Goal: Navigation & Orientation: Go to known website

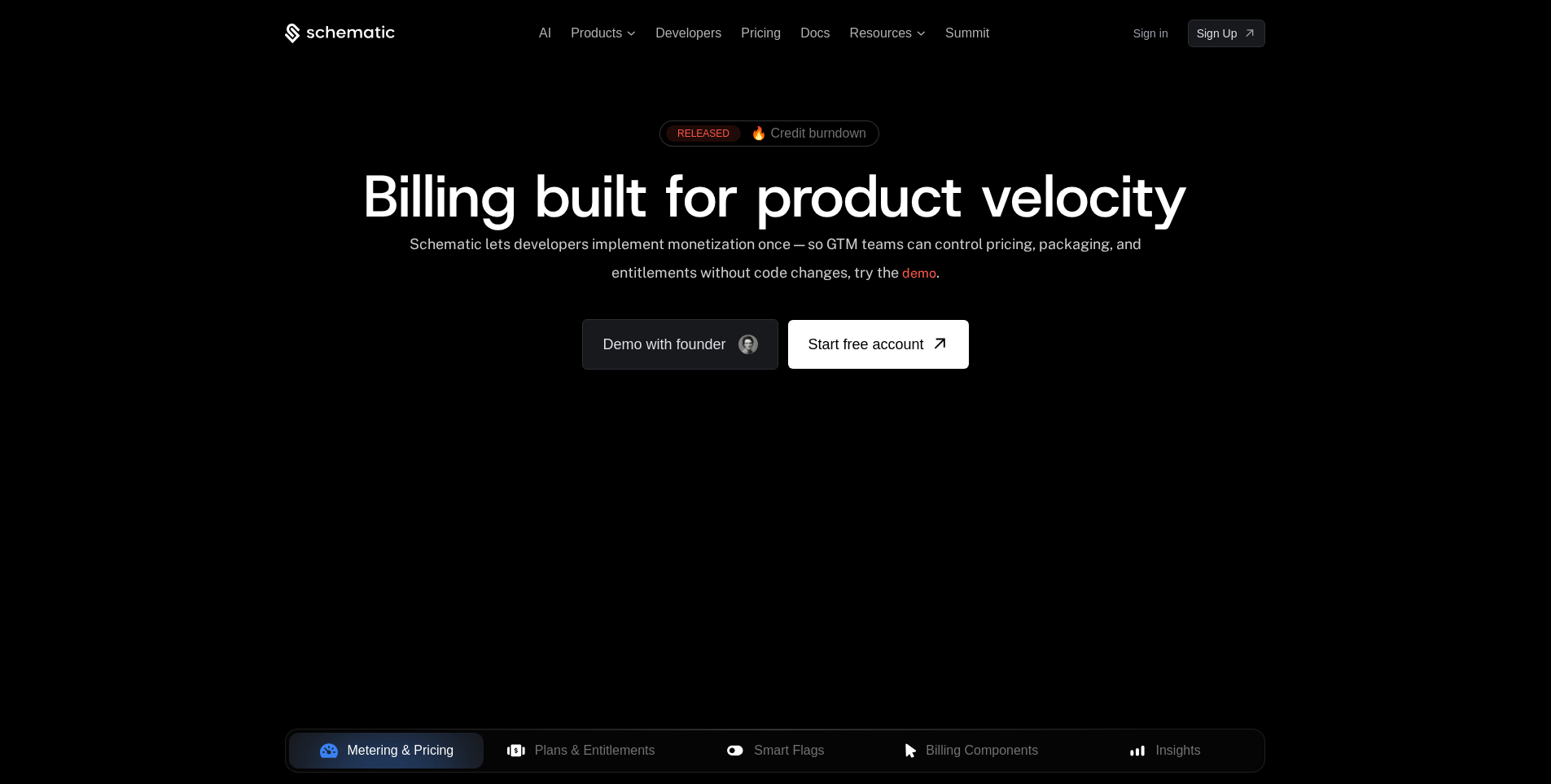
click at [639, 29] on ul "AI Products Developers Pricing Docs Resources Summit" at bounding box center [764, 34] width 451 height 15
click at [634, 33] on icon at bounding box center [631, 33] width 8 height 4
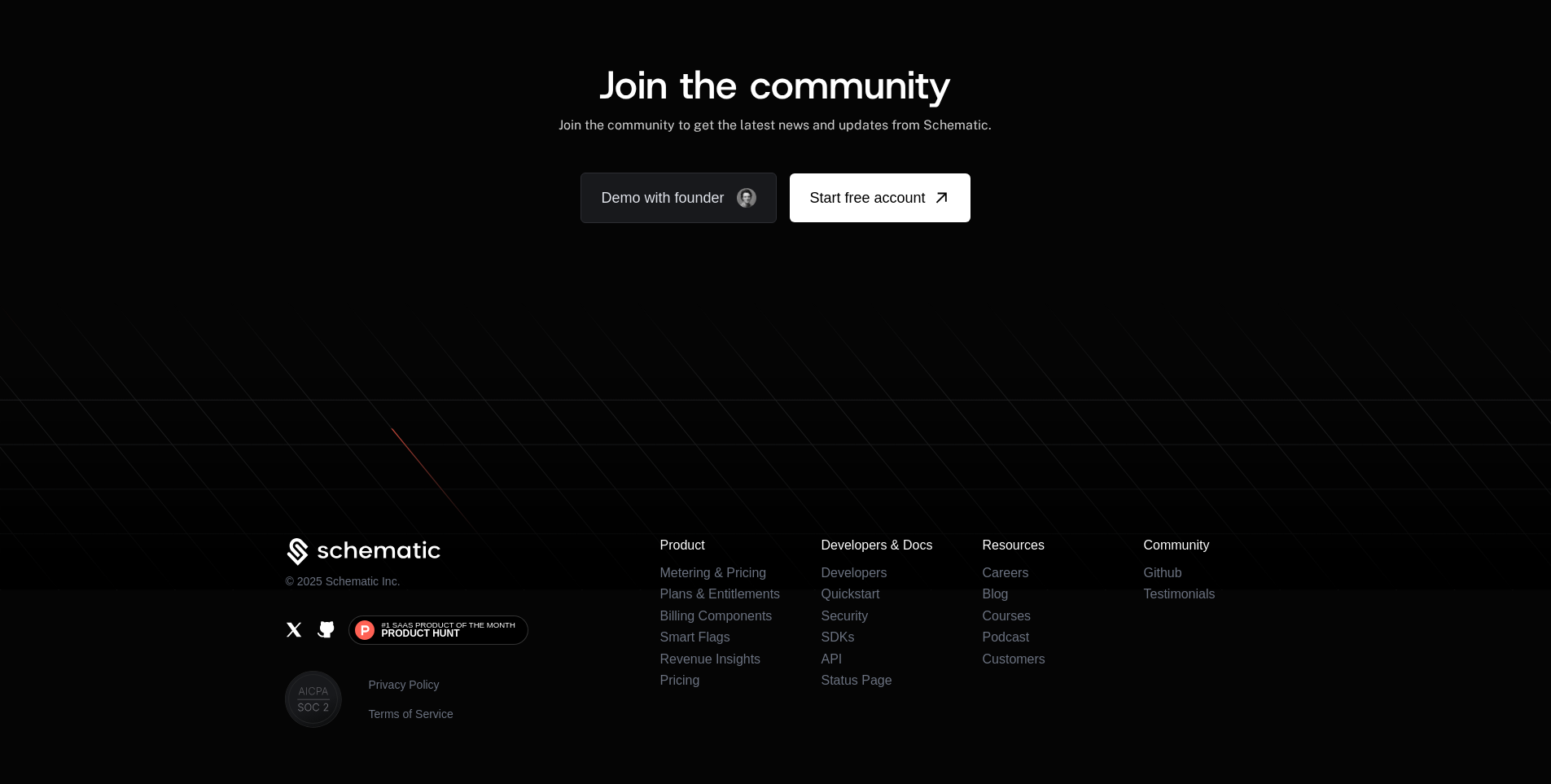
scroll to position [9971, 0]
click at [353, 551] on icon at bounding box center [364, 551] width 158 height 28
click at [426, 631] on span "Product Hunt" at bounding box center [420, 633] width 78 height 10
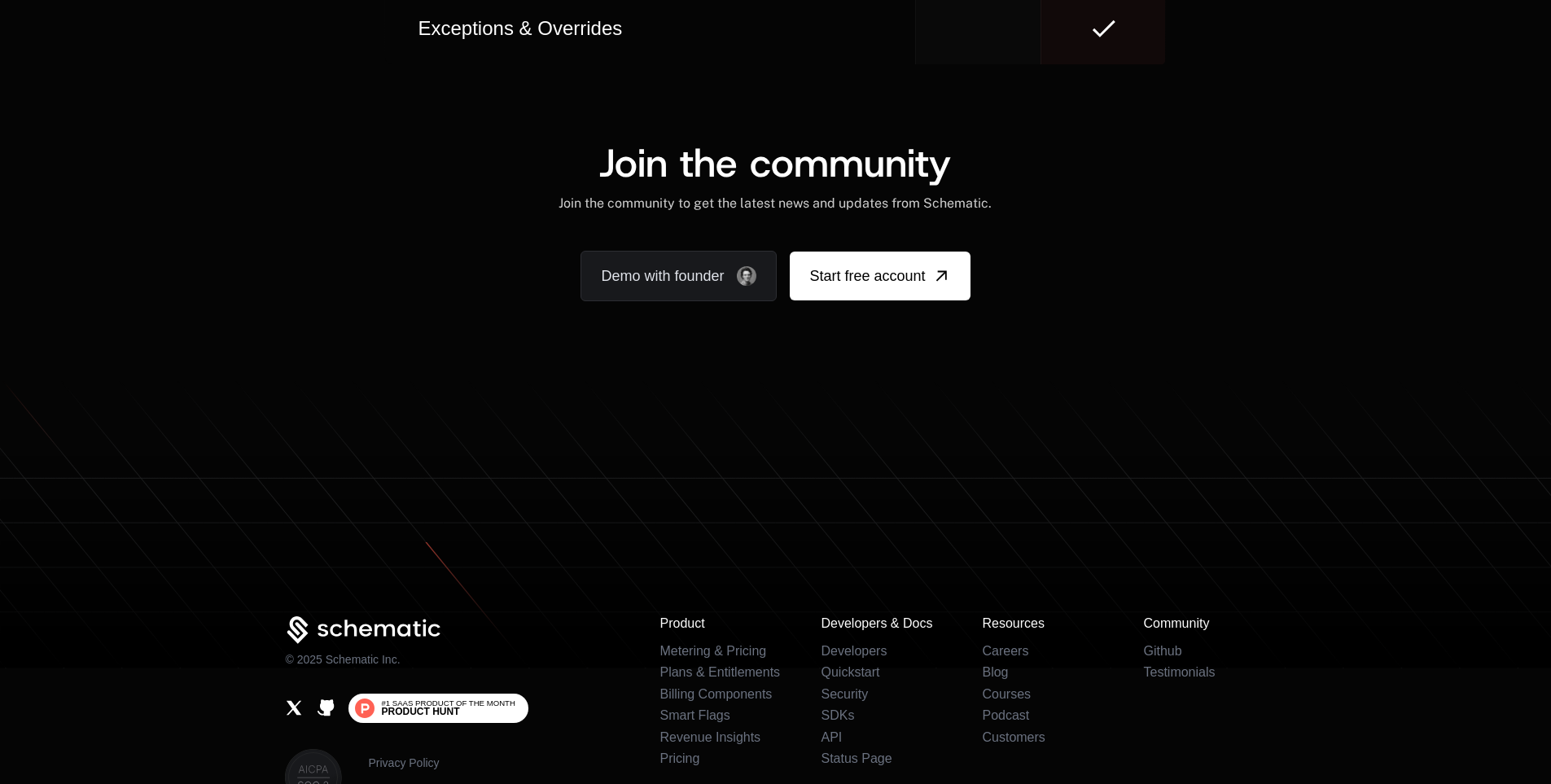
scroll to position [10049, 0]
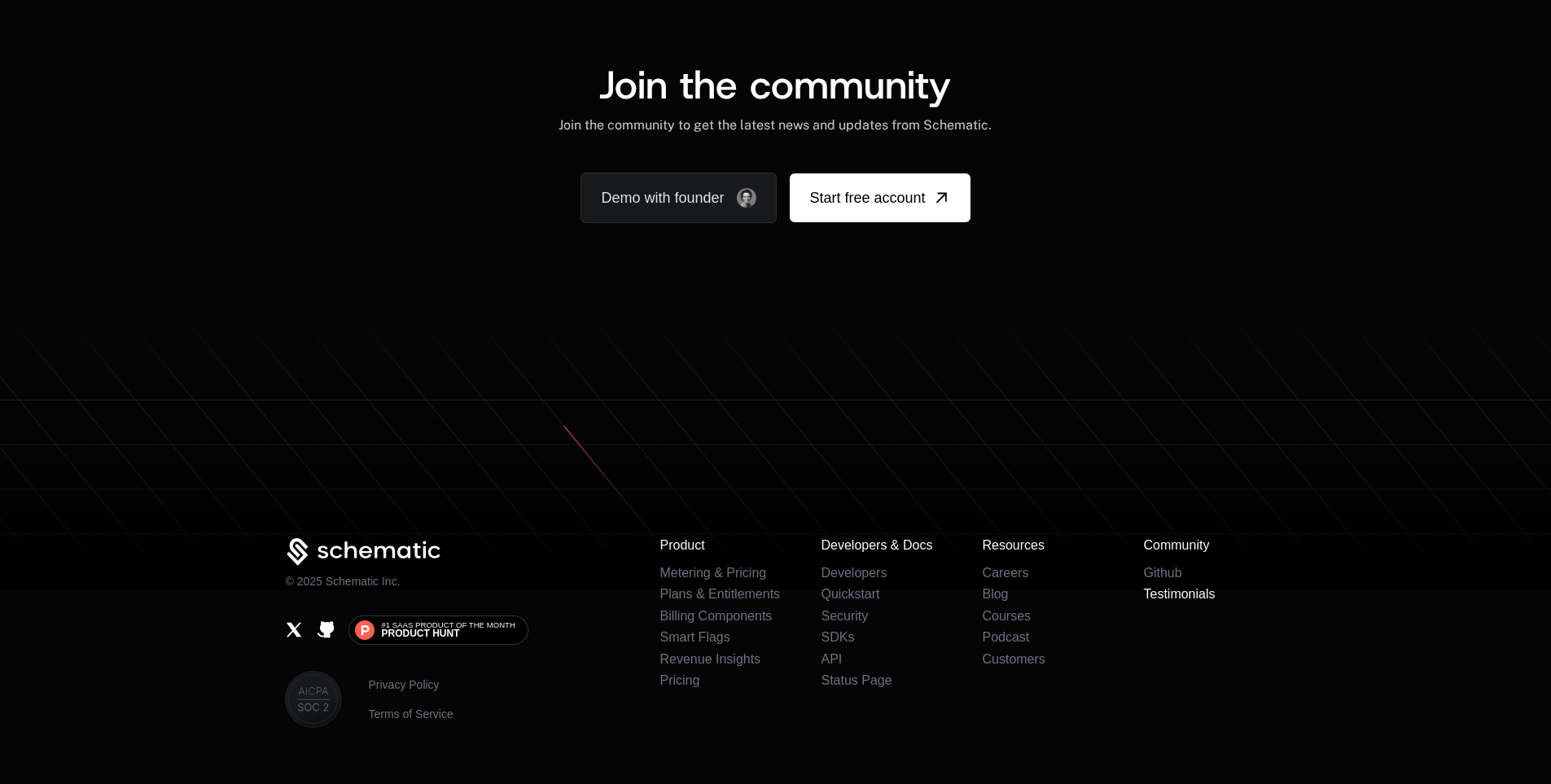
click at [1183, 598] on link "Testimonials" at bounding box center [1178, 593] width 72 height 14
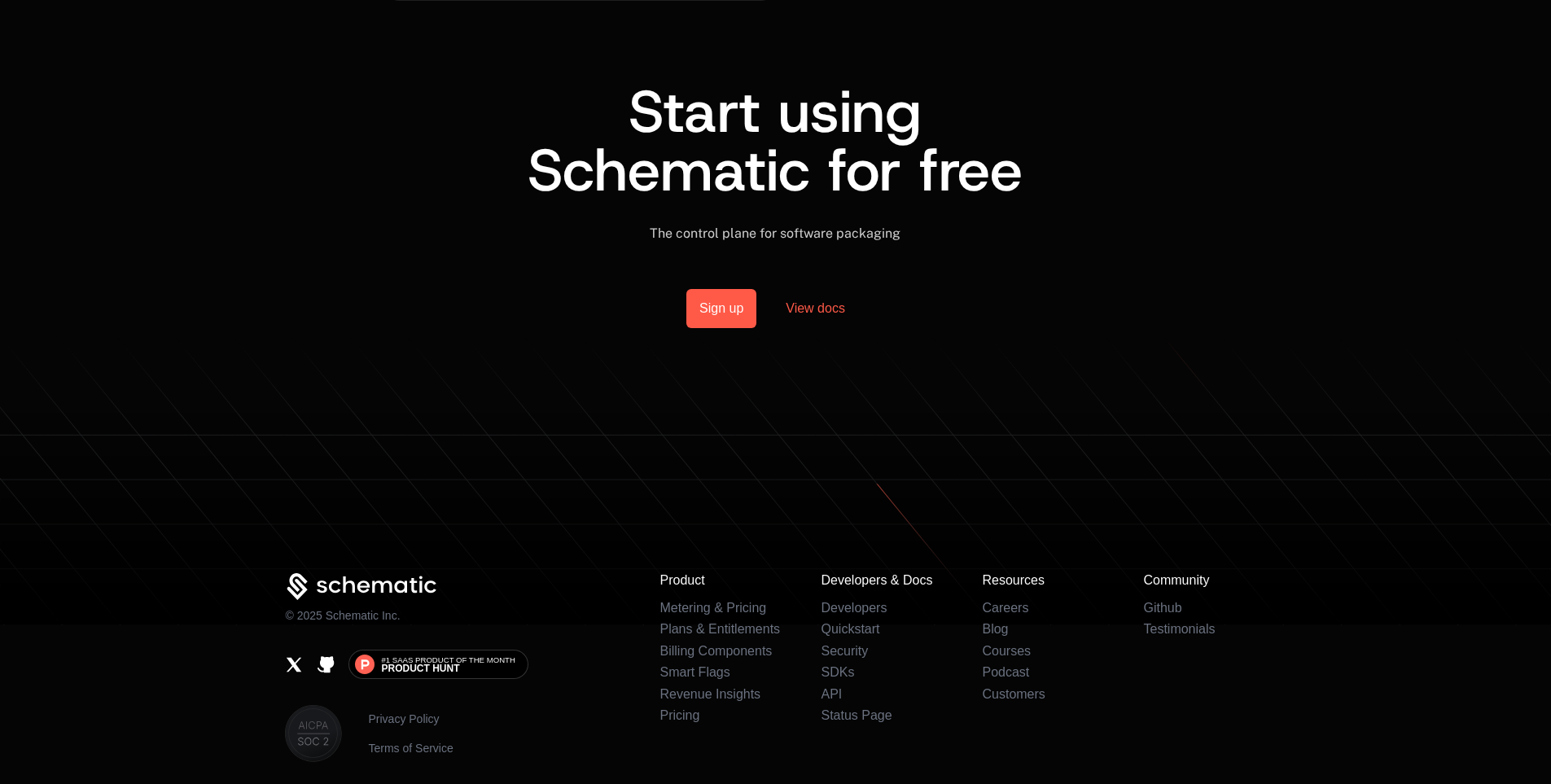
scroll to position [2243, 0]
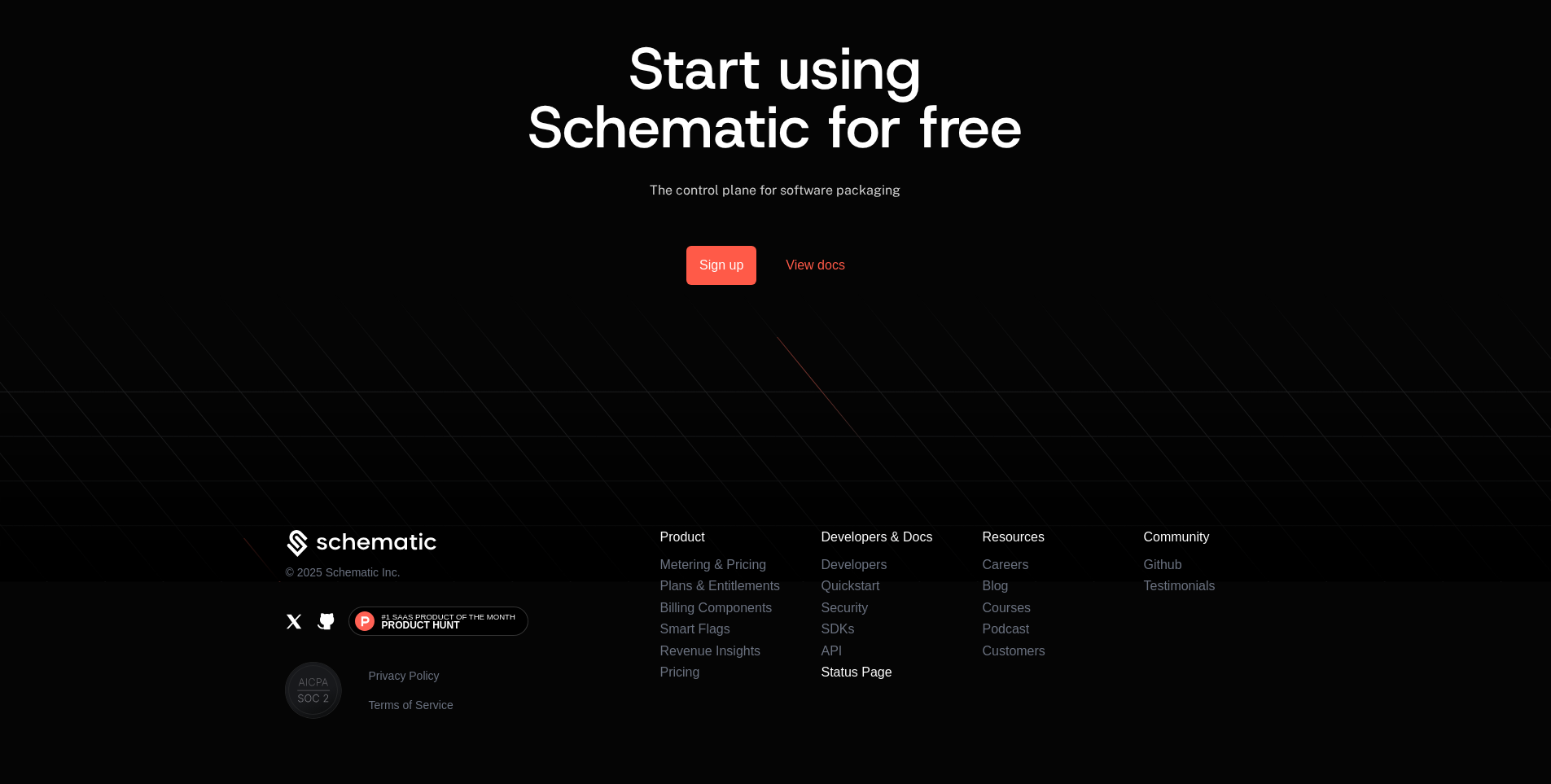
click at [861, 665] on link "Status Page" at bounding box center [856, 671] width 71 height 14
click at [736, 246] on link "Sign up" at bounding box center [721, 265] width 70 height 39
